Goal: Transaction & Acquisition: Purchase product/service

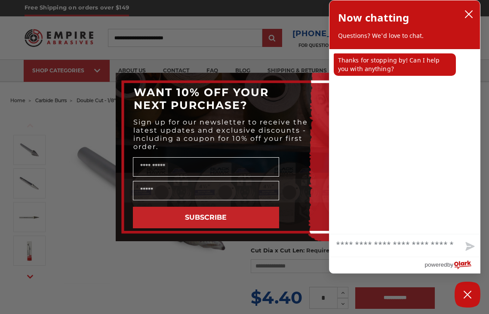
click at [216, 229] on div "SUBSCRIBE" at bounding box center [244, 217] width 241 height 30
click at [266, 57] on div "Close dialog WANT 10% OFF YOUR NEXT PURCHASE? Sign up for our newsletter to rec…" at bounding box center [244, 157] width 489 height 314
click at [470, 15] on icon "close chatbox" at bounding box center [469, 14] width 9 height 9
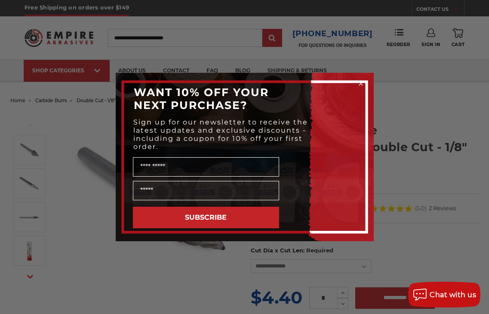
click at [363, 81] on circle "Close dialog" at bounding box center [361, 84] width 8 height 8
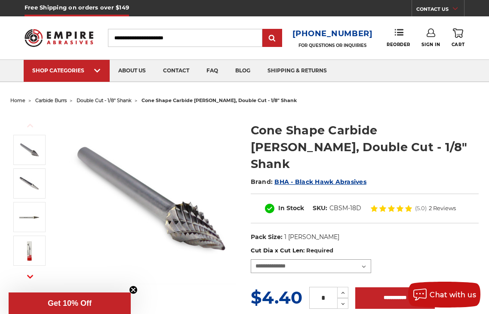
click at [365, 259] on select "**********" at bounding box center [311, 266] width 121 height 14
click at [332, 178] on span "BHA - Black Hawk Abrasives" at bounding box center [321, 182] width 92 height 8
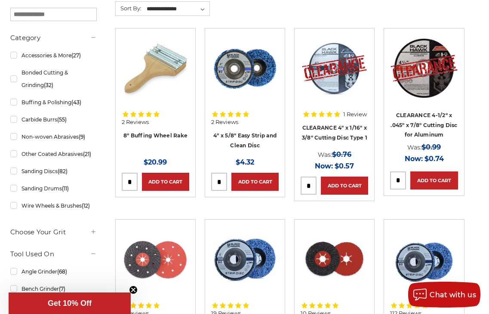
scroll to position [215, 0]
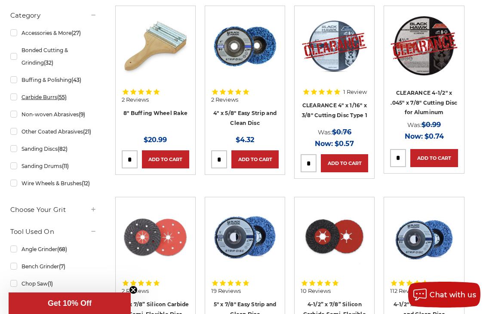
click at [12, 95] on link "Carbide Burrs (55)" at bounding box center [53, 97] width 87 height 15
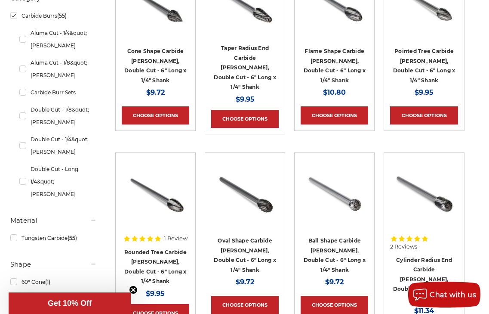
scroll to position [258, 0]
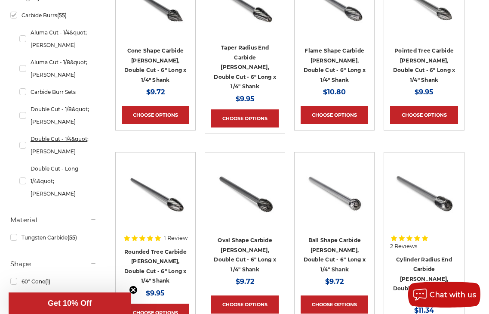
click at [22, 142] on link "Double Cut - 1/4&quot; Shank" at bounding box center [57, 145] width 77 height 28
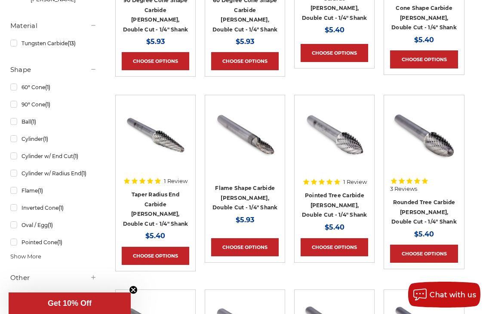
scroll to position [362, 0]
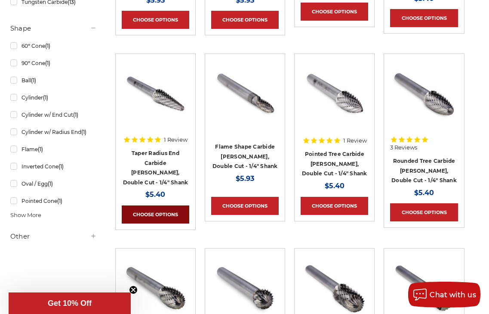
click at [160, 207] on link "Choose Options" at bounding box center [156, 214] width 68 height 18
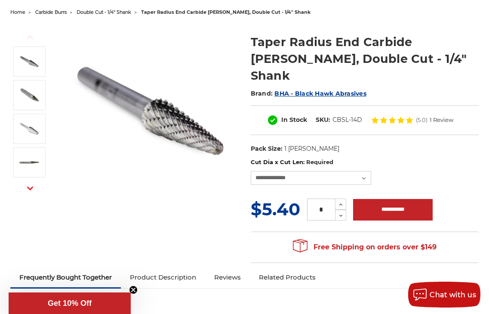
scroll to position [86, 0]
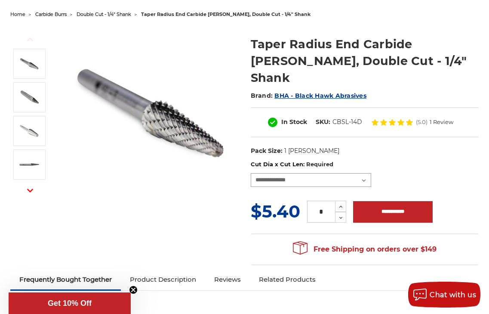
click at [365, 173] on select "**********" at bounding box center [311, 180] width 121 height 14
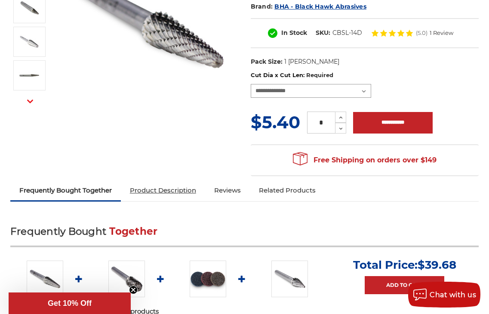
scroll to position [172, 0]
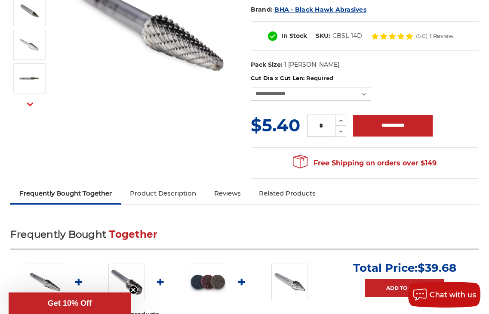
click at [156, 184] on link "Product Description" at bounding box center [163, 193] width 84 height 19
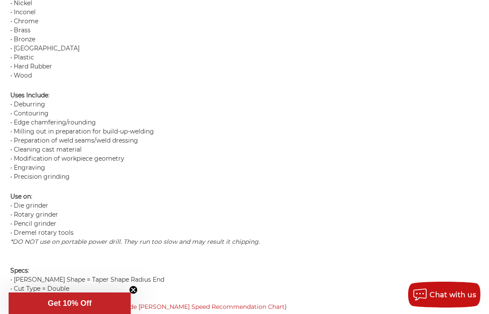
scroll to position [936, 0]
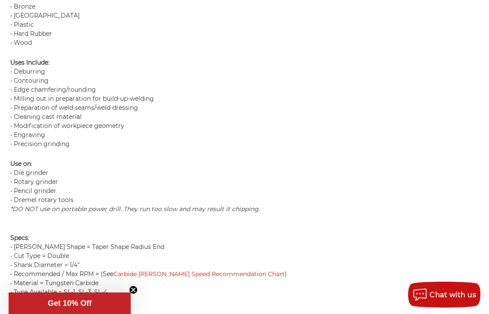
drag, startPoint x: 174, startPoint y: 205, endPoint x: 176, endPoint y: 201, distance: 5.0
drag, startPoint x: 176, startPoint y: 201, endPoint x: 351, endPoint y: 146, distance: 183.4
click at [351, 159] on p "Use on : • Die grinder • Rotary grinder • Pencil grinder • Dremel rotary tools …" at bounding box center [244, 186] width 469 height 54
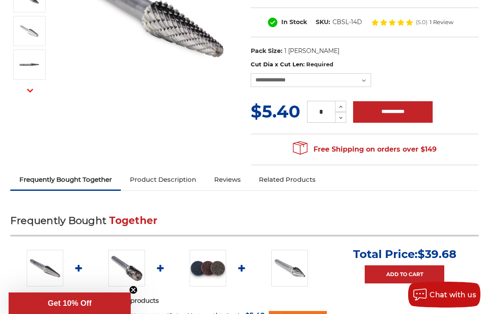
scroll to position [204, 0]
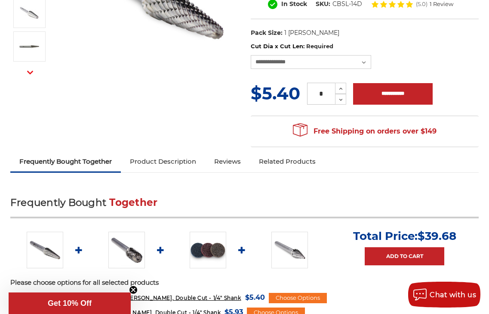
click at [156, 152] on link "Product Description" at bounding box center [163, 161] width 84 height 19
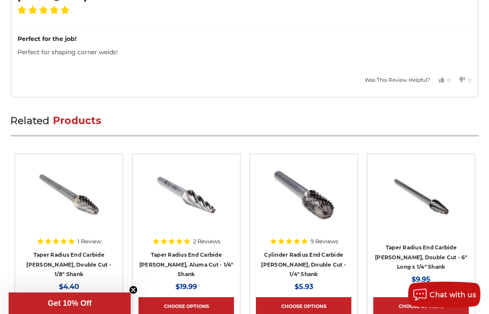
scroll to position [1538, 0]
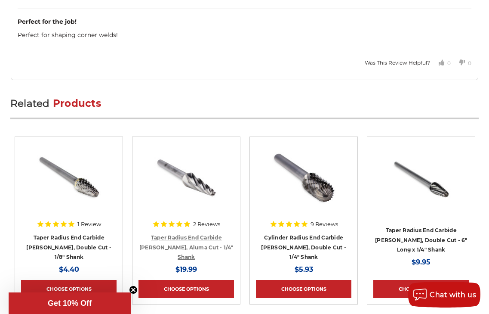
click at [185, 234] on link "Taper Radius End Carbide Burr, Aluma Cut - 1/4" Shank" at bounding box center [186, 247] width 94 height 26
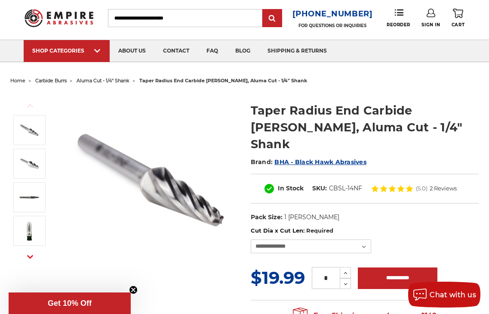
scroll to position [43, 0]
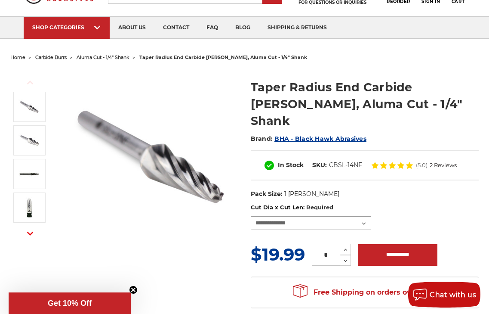
click at [364, 216] on select "**********" at bounding box center [311, 223] width 121 height 14
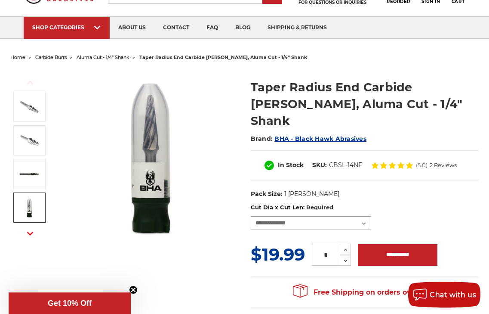
scroll to position [0, 0]
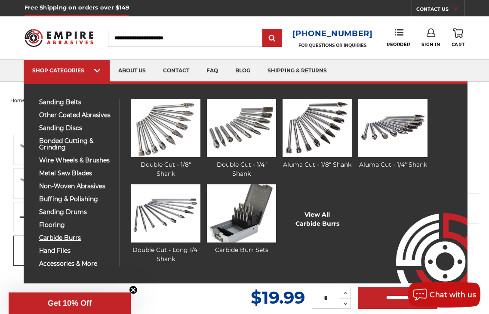
click at [75, 238] on span "carbide burrs" at bounding box center [75, 238] width 73 height 6
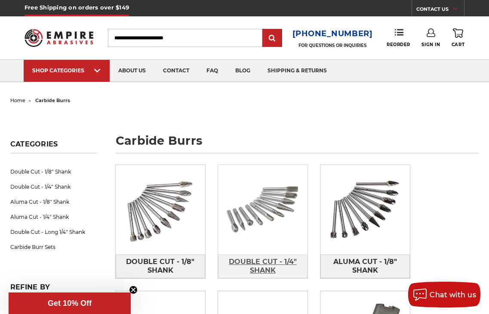
click at [277, 262] on span "Double Cut - 1/4" Shank" at bounding box center [263, 265] width 89 height 23
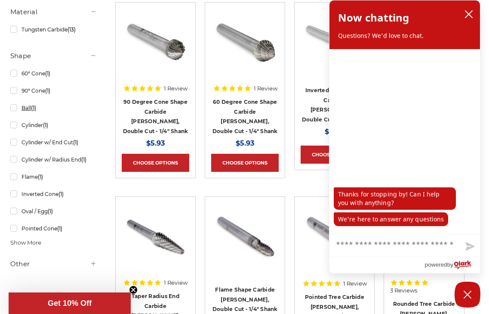
scroll to position [172, 0]
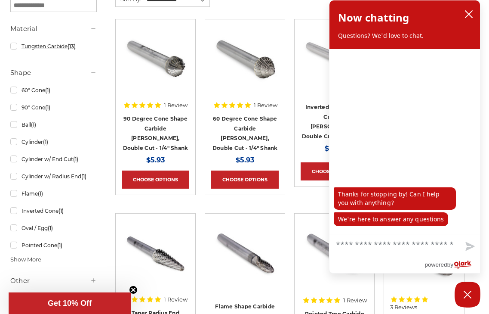
click at [14, 44] on link "Tungsten Carbide (13)" at bounding box center [53, 46] width 87 height 15
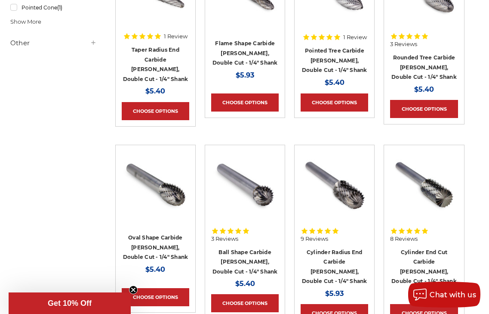
scroll to position [387, 0]
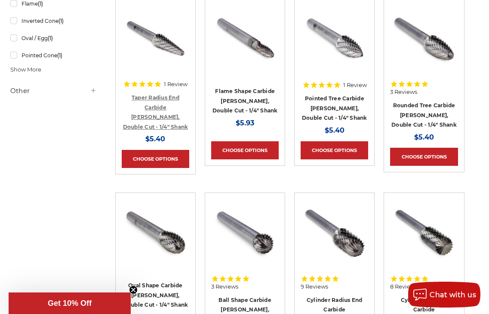
click at [157, 96] on link "Taper Radius End Carbide [PERSON_NAME], Double Cut - 1/4" Shank" at bounding box center [155, 112] width 65 height 36
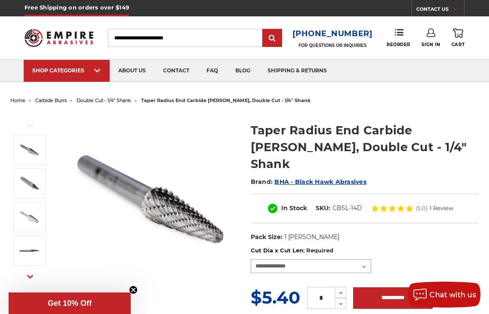
click at [365, 259] on select "**********" at bounding box center [311, 266] width 121 height 14
